Goal: Check status: Check status

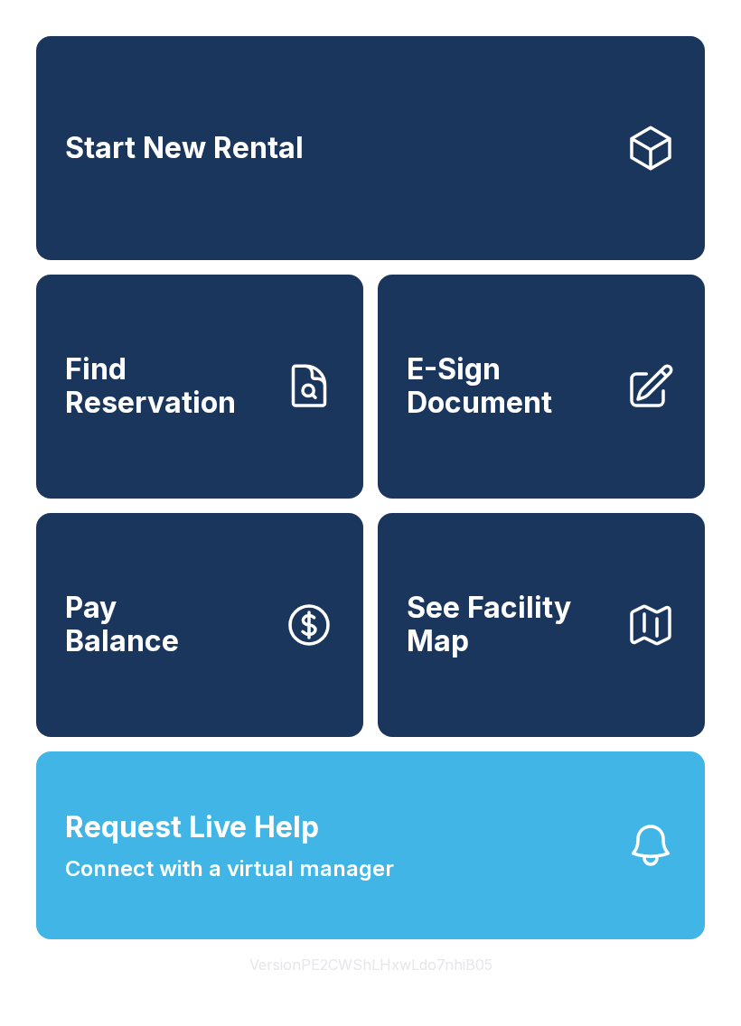
click at [297, 407] on icon at bounding box center [309, 386] width 51 height 51
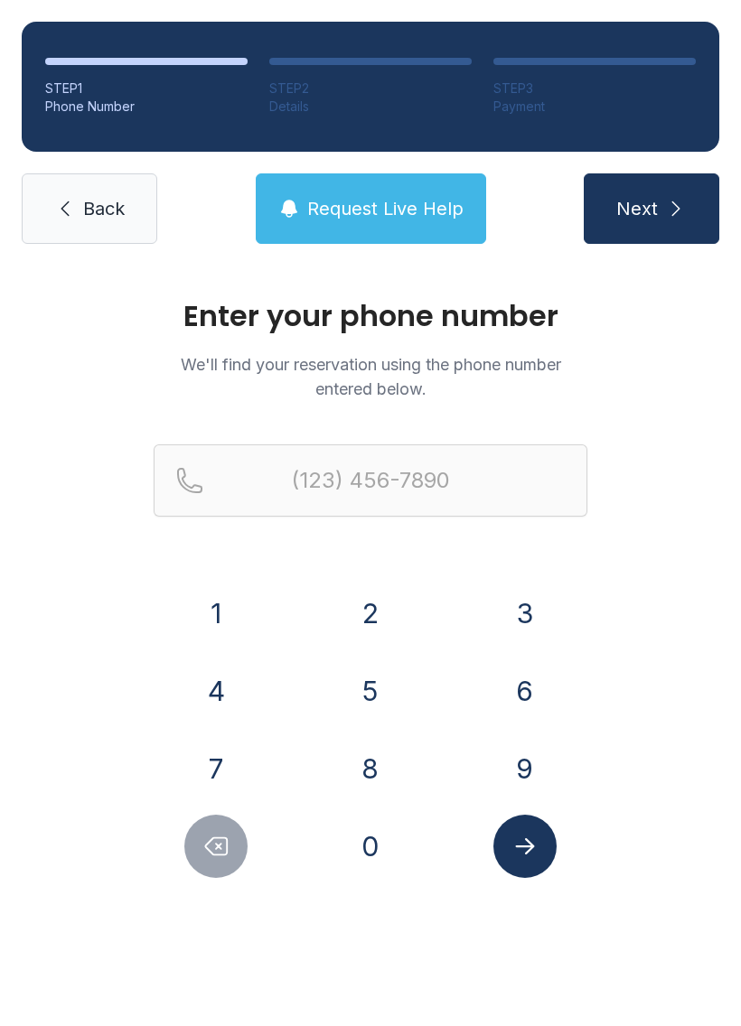
click at [230, 772] on button "7" at bounding box center [215, 768] width 63 height 63
click at [229, 772] on button "7" at bounding box center [215, 768] width 63 height 63
click at [340, 859] on button "0" at bounding box center [370, 846] width 63 height 63
click at [529, 765] on button "9" at bounding box center [524, 768] width 63 height 63
click at [245, 615] on button "1" at bounding box center [215, 613] width 63 height 63
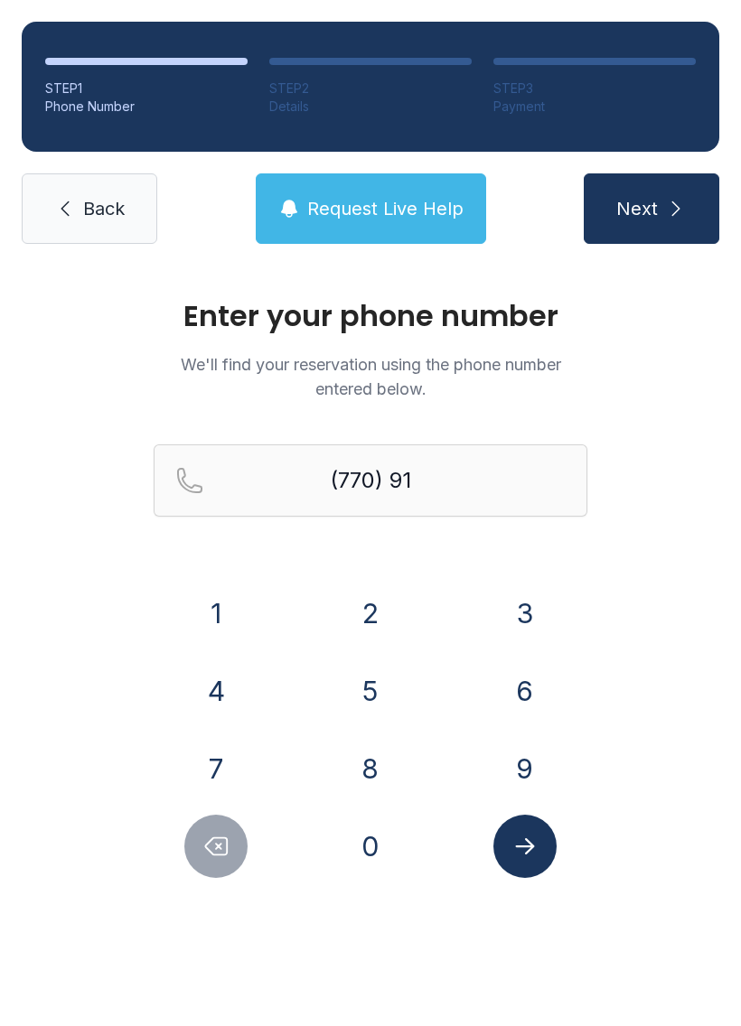
click at [396, 613] on button "2" at bounding box center [370, 613] width 63 height 63
click at [233, 615] on button "1" at bounding box center [215, 613] width 63 height 63
click at [510, 620] on button "3" at bounding box center [524, 613] width 63 height 63
click at [518, 615] on button "3" at bounding box center [524, 613] width 63 height 63
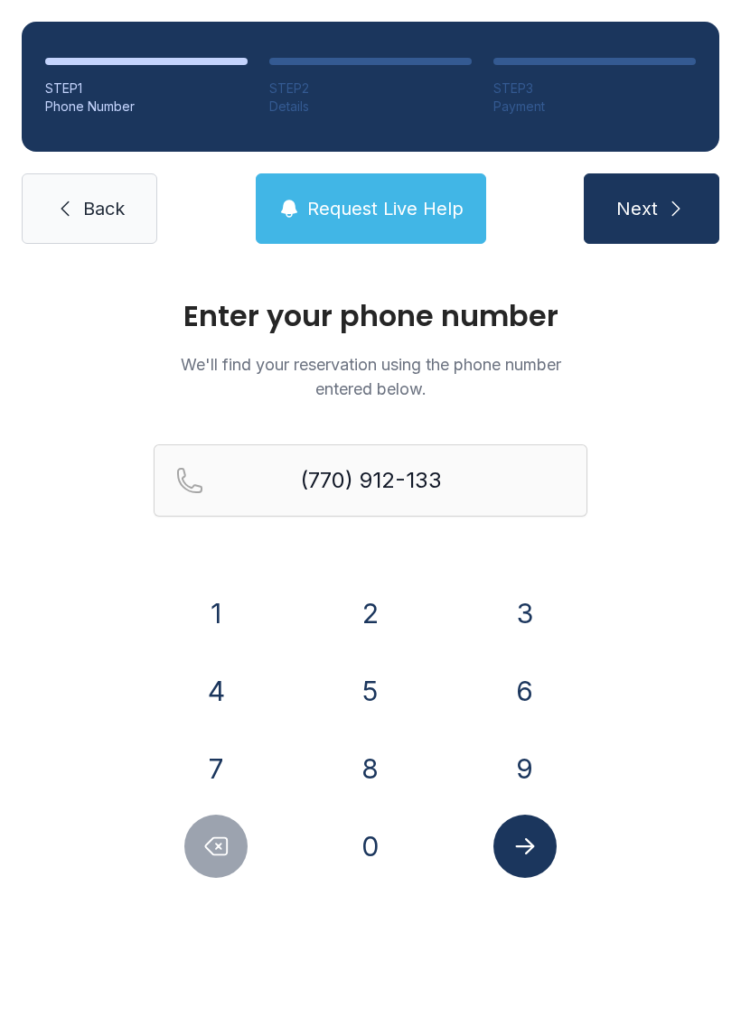
type input "[PHONE_NUMBER]"
click at [523, 862] on button "Submit lookup form" at bounding box center [524, 846] width 63 height 63
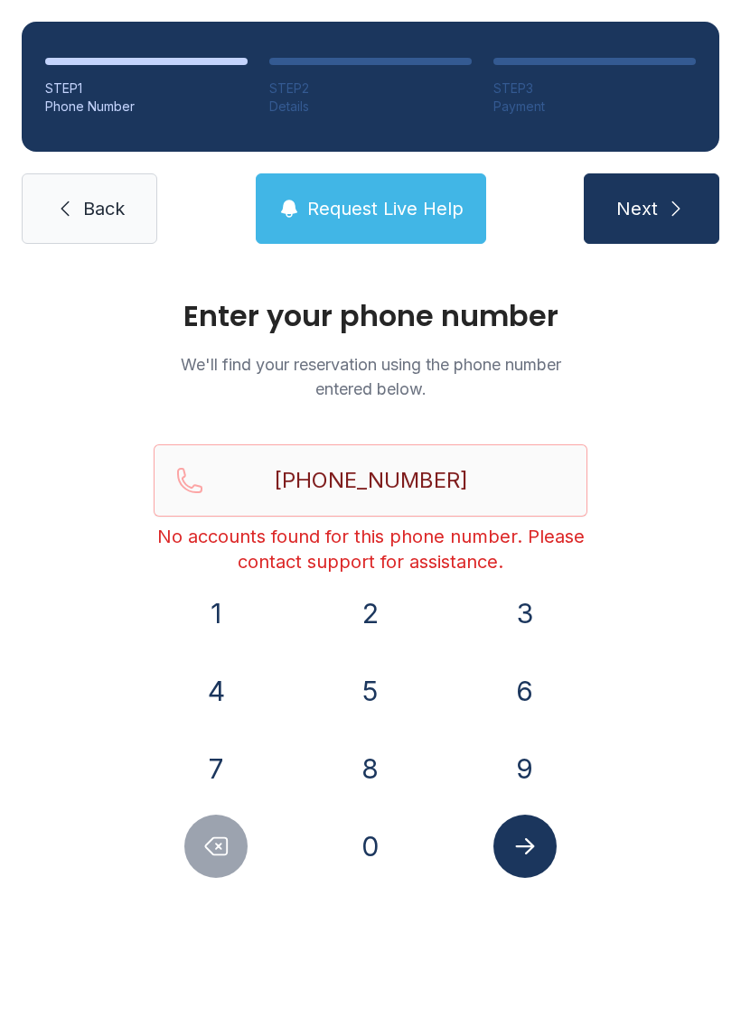
click at [99, 232] on link "Back" at bounding box center [89, 208] width 135 height 70
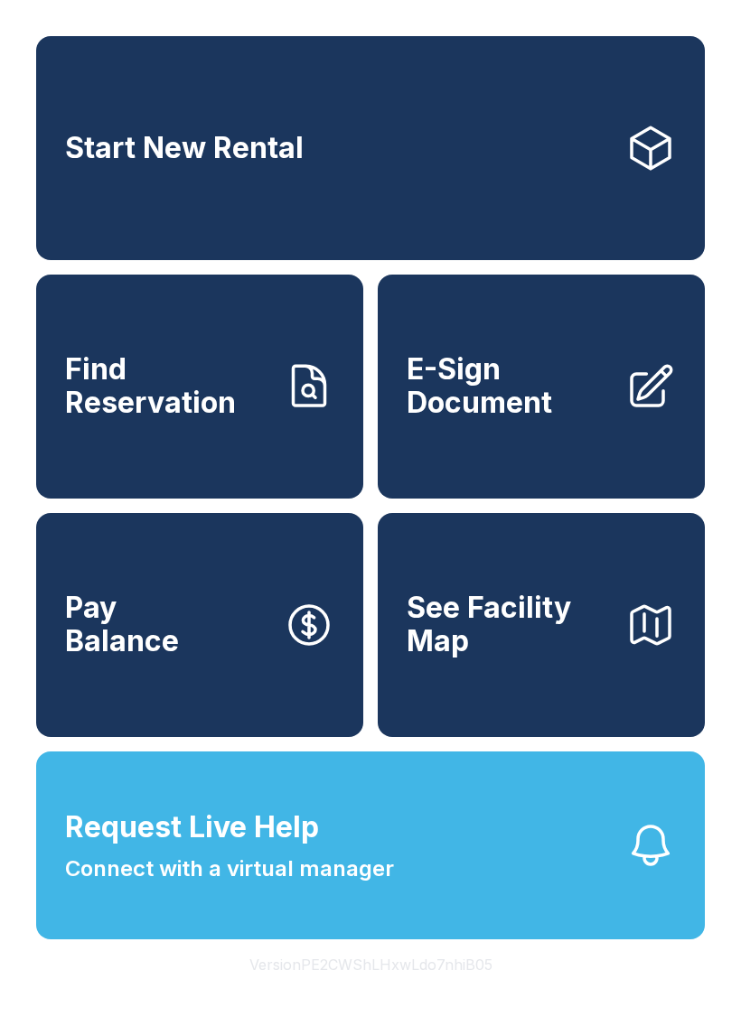
click at [259, 388] on span "Find Reservation" at bounding box center [167, 386] width 204 height 66
